Goal: Navigation & Orientation: Find specific page/section

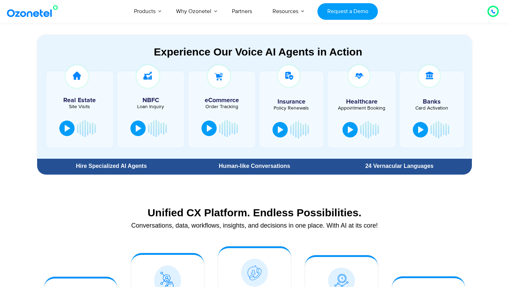
scroll to position [379, 0]
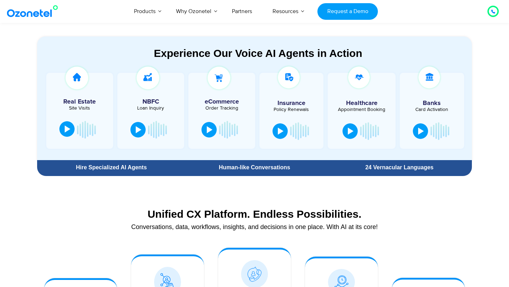
click at [68, 131] on div at bounding box center [68, 129] width 6 height 7
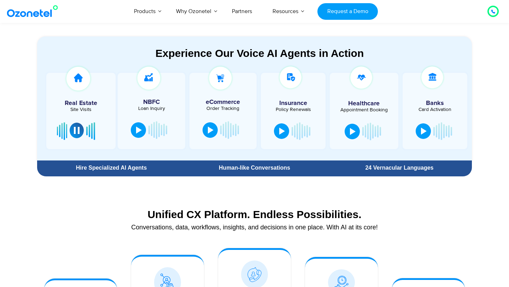
click at [80, 132] on button at bounding box center [77, 131] width 14 height 16
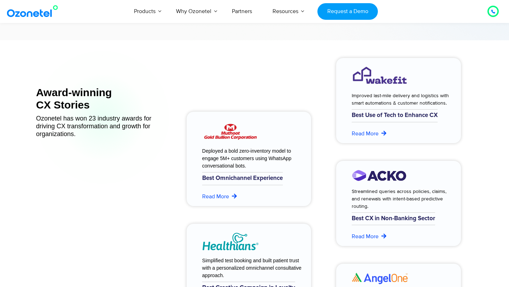
scroll to position [2800, 0]
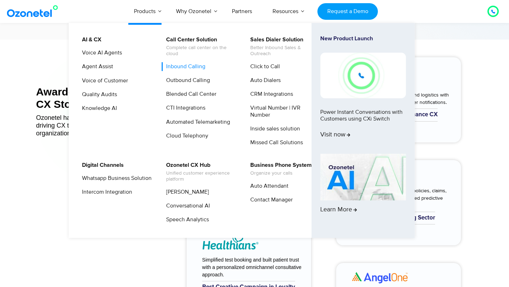
click at [189, 68] on link "Inbound Calling" at bounding box center [184, 66] width 45 height 9
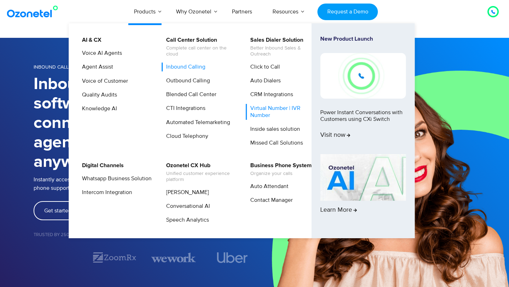
click at [267, 110] on link "Virtual Number | IVR Number" at bounding box center [283, 112] width 75 height 16
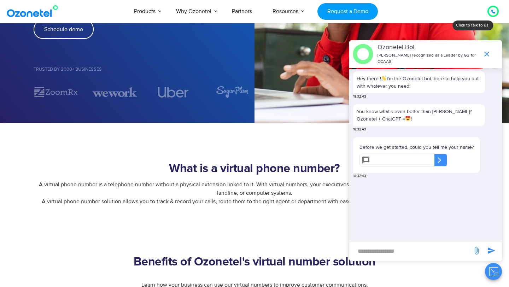
scroll to position [161, 0]
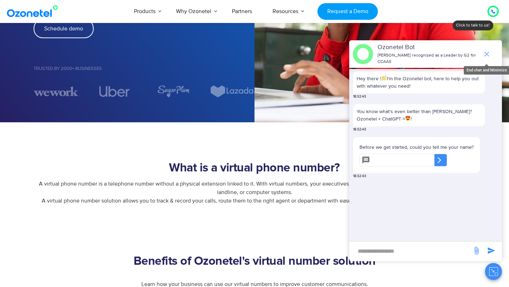
click at [487, 57] on icon "end chat or minimize" at bounding box center [487, 54] width 8 height 8
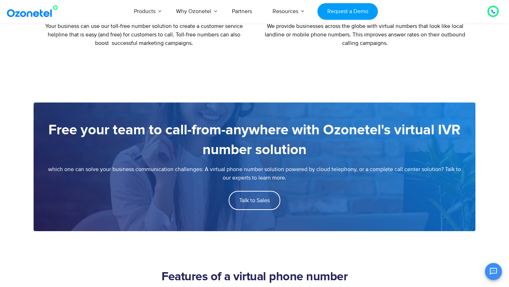
scroll to position [894, 0]
